Goal: Find specific page/section: Find specific page/section

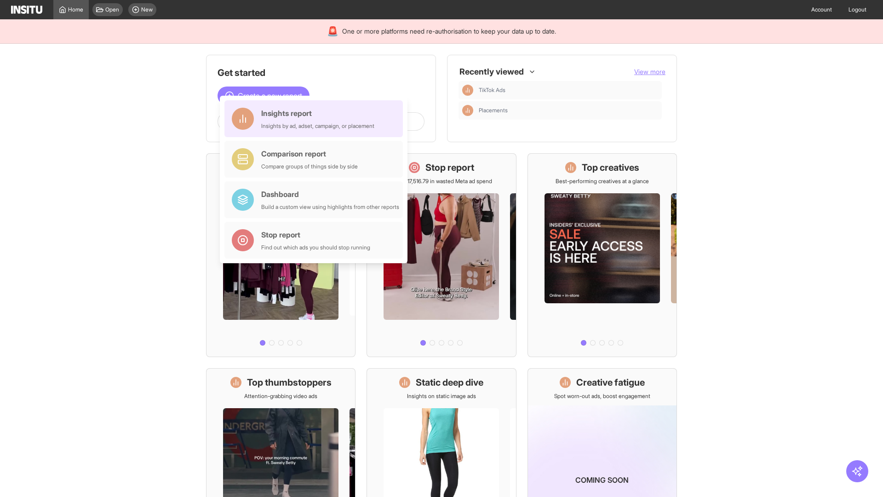
click at [316, 119] on div "Insights report Insights by ad, adset, campaign, or placement" at bounding box center [317, 119] width 113 height 22
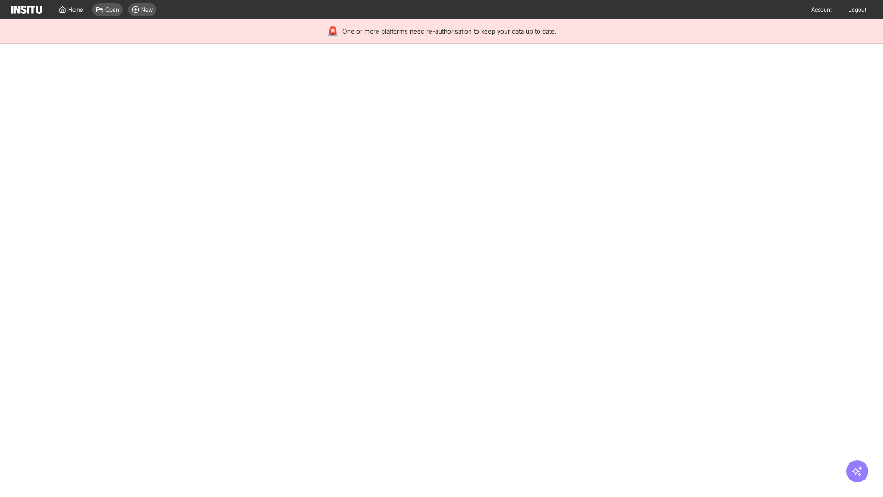
select select "**"
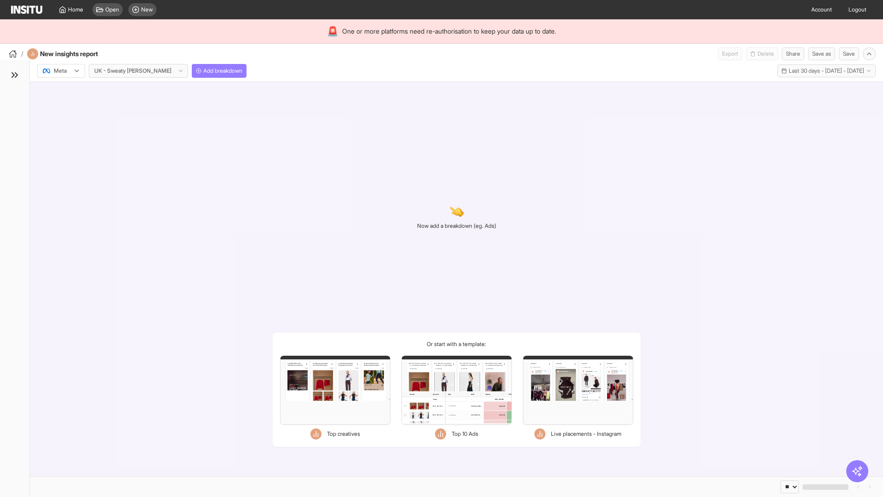
click at [61, 71] on div at bounding box center [55, 70] width 26 height 9
